Goal: Information Seeking & Learning: Learn about a topic

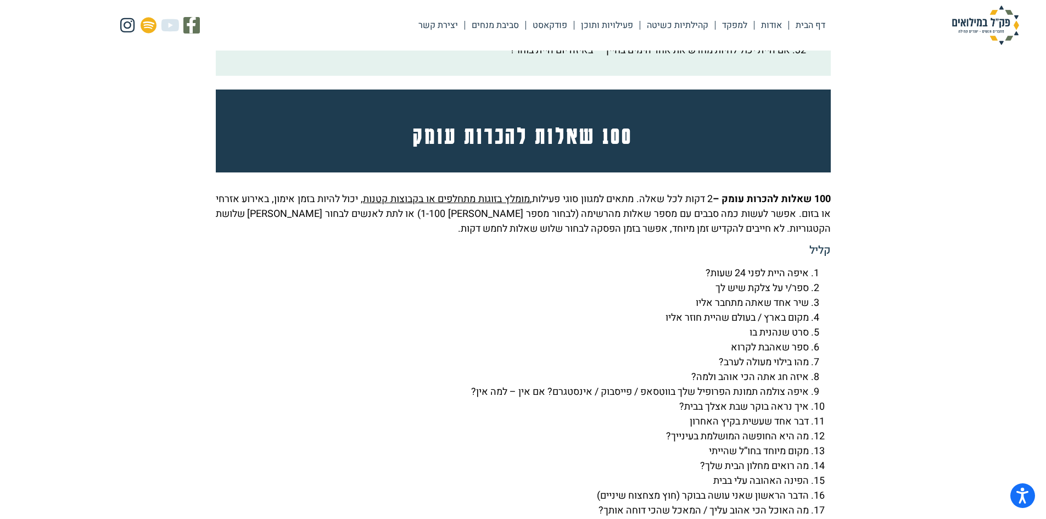
scroll to position [2416, 0]
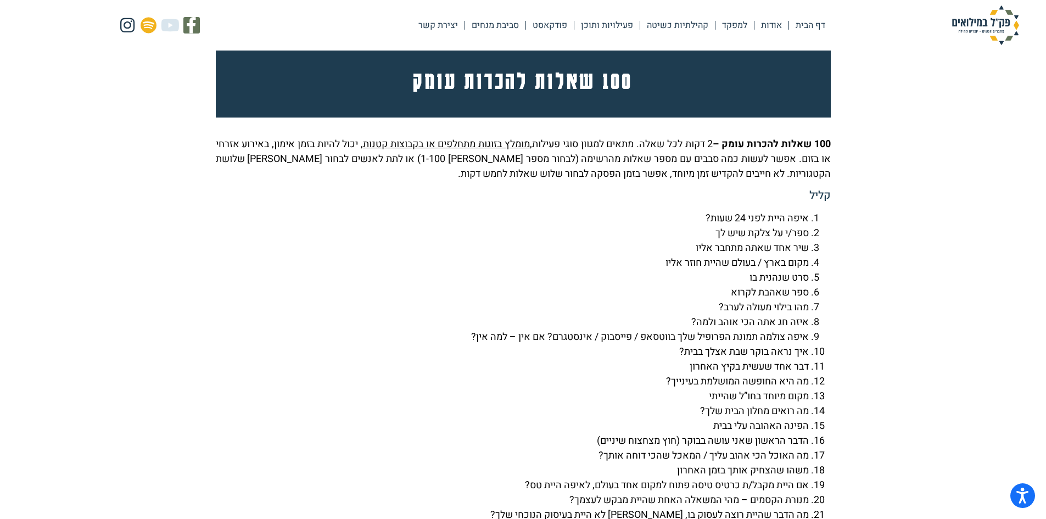
drag, startPoint x: 820, startPoint y: 242, endPoint x: 814, endPoint y: 254, distance: 14.2
click at [814, 254] on ol "איפה היית לפני 24 שעות? ספר/י על צלקת שיש לך שיר אחד שאתה מתחבר אליו מקום בארץ …" at bounding box center [523, 455] width 615 height 489
click at [809, 226] on li "איפה היית לפני 24 שעות?" at bounding box center [512, 218] width 593 height 15
drag, startPoint x: 810, startPoint y: 247, endPoint x: 824, endPoint y: 282, distance: 38.2
click at [821, 284] on ol "איפה היית לפני 24 שעות? ספר/י על צלקת שיש לך שיר אחד שאתה מתחבר אליו מקום בארץ …" at bounding box center [523, 455] width 615 height 489
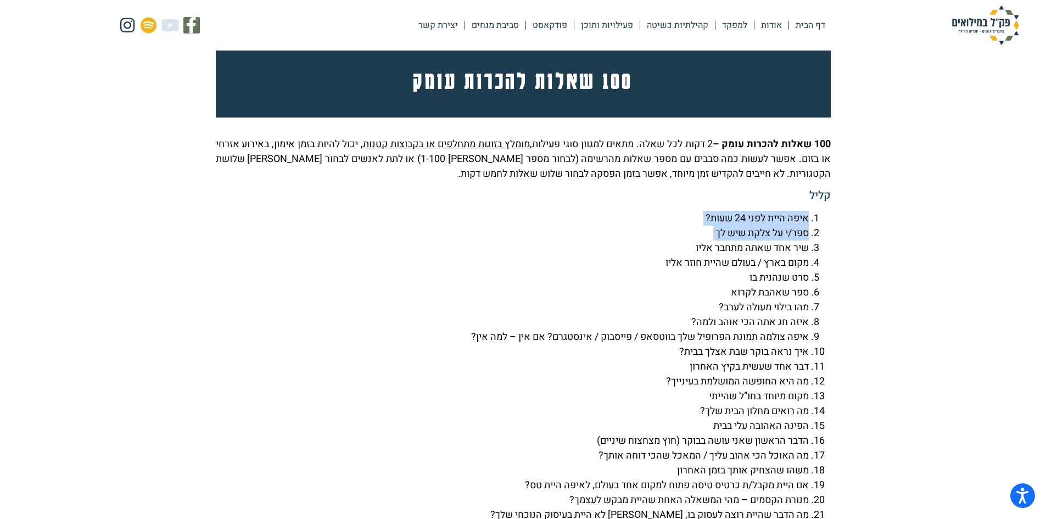
click at [824, 282] on ol "איפה היית לפני 24 שעות? ספר/י על צלקת שיש לך שיר אחד שאתה מתחבר אליו מקום בארץ …" at bounding box center [523, 455] width 615 height 489
click at [816, 253] on ol "איפה היית לפני 24 שעות? ספר/י על צלקת שיש לך שיר אחד שאתה מתחבר אליו מקום בארץ …" at bounding box center [523, 455] width 615 height 489
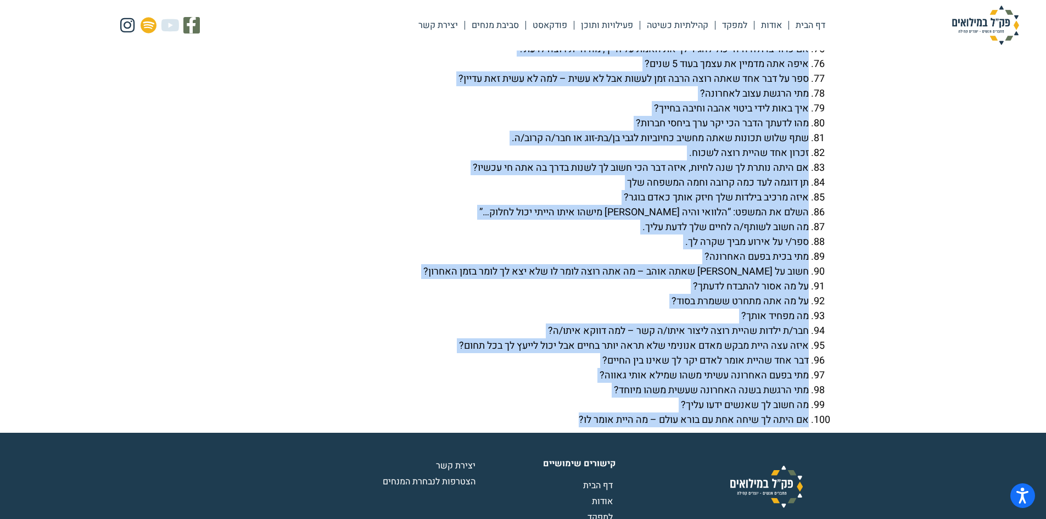
scroll to position [3789, 0]
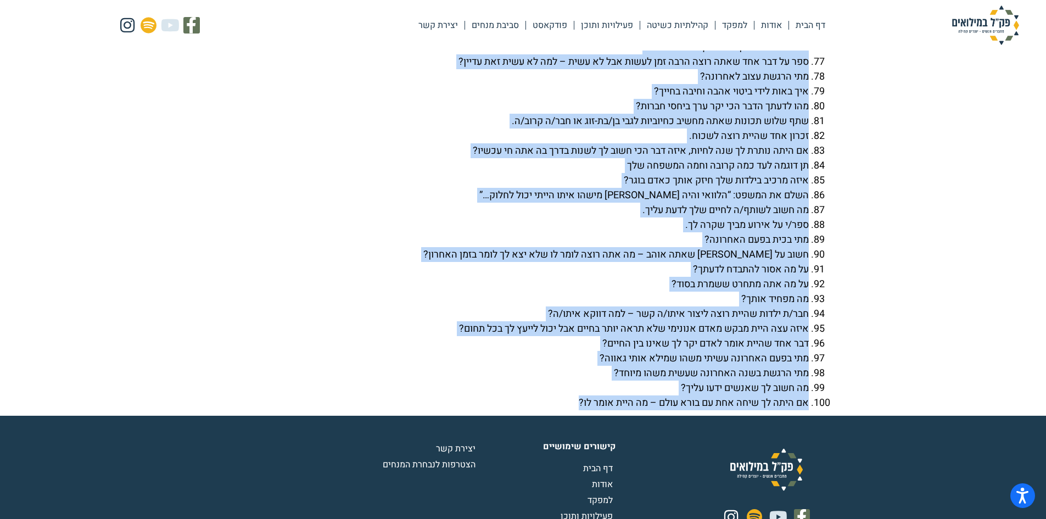
drag, startPoint x: 805, startPoint y: 246, endPoint x: 560, endPoint y: 433, distance: 308.4
copy div "lore ipsu dolo 99 sita? con/a el sedd eiu te inc utl etdo magna aliq enim admi …"
